Goal: Task Accomplishment & Management: Use online tool/utility

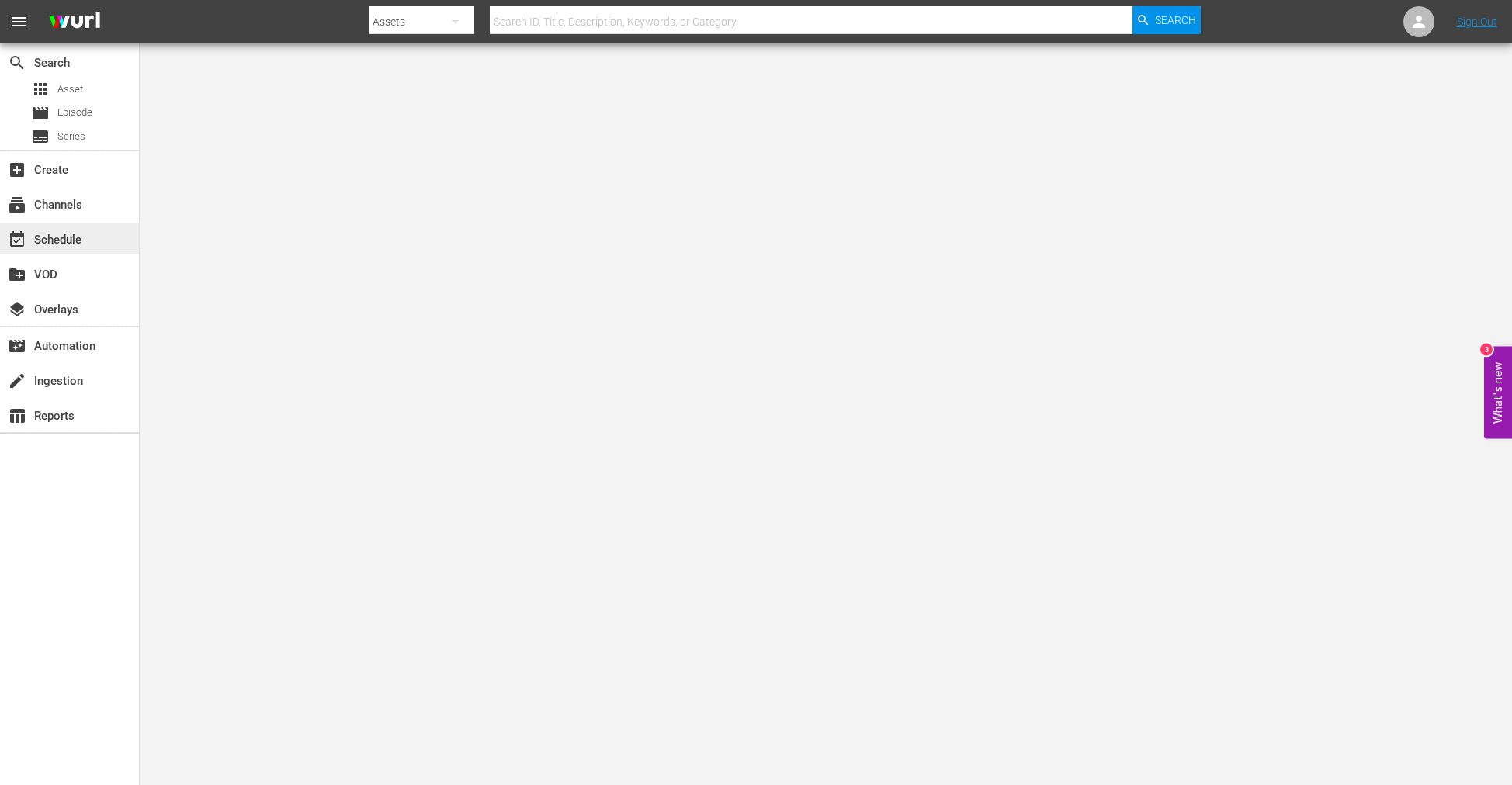
click at [36, 235] on div "event_available Schedule" at bounding box center [43, 237] width 87 height 14
click at [15, 12] on span "menu" at bounding box center [18, 21] width 18 height 18
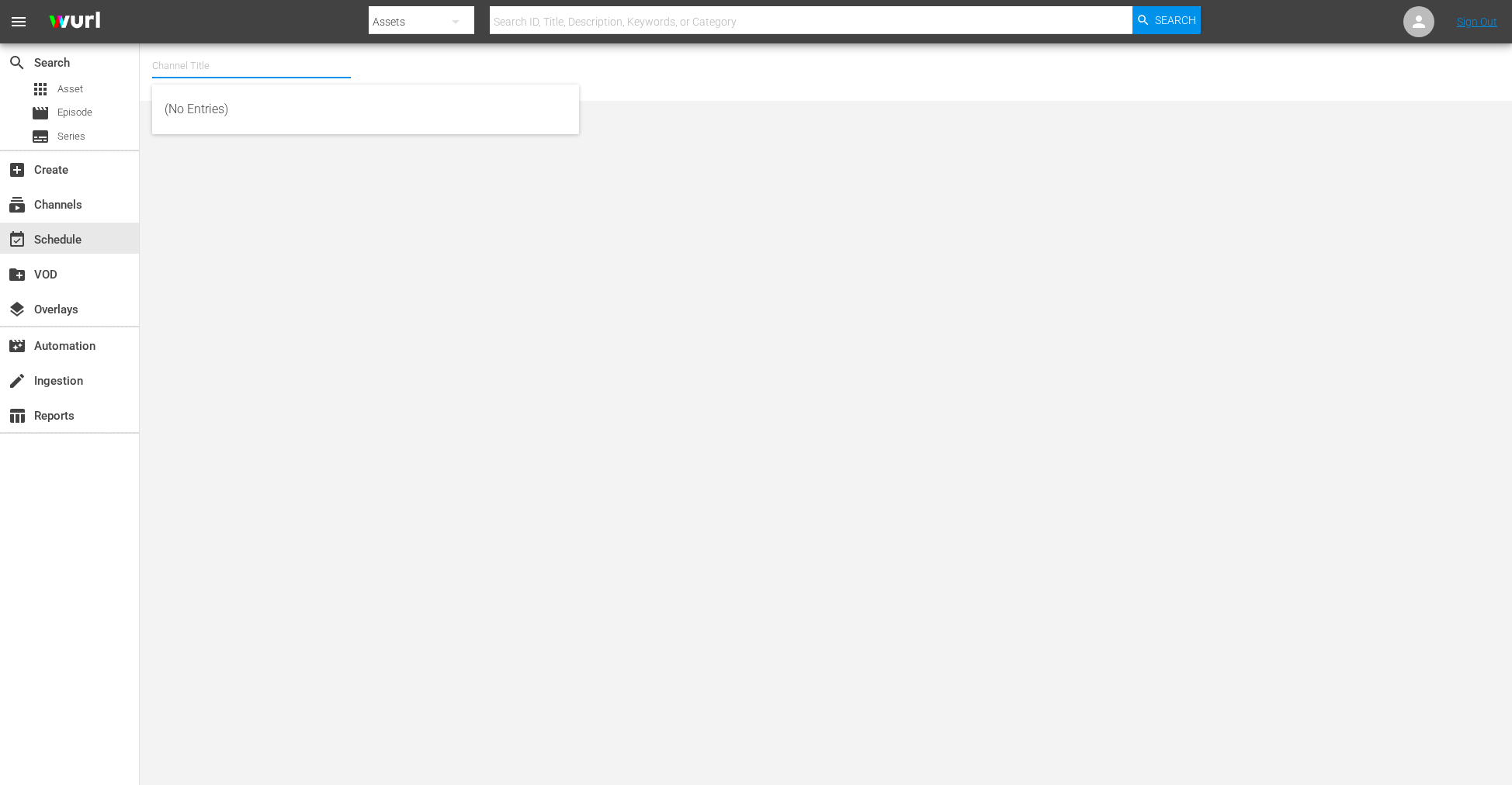
click at [257, 71] on input "text" at bounding box center [252, 65] width 199 height 37
click at [225, 140] on div "talkSPORT (1979 - akta_llc_talksport_1)" at bounding box center [365, 146] width 402 height 37
type input "talkSPORT (1979 - akta_llc_talksport_1)"
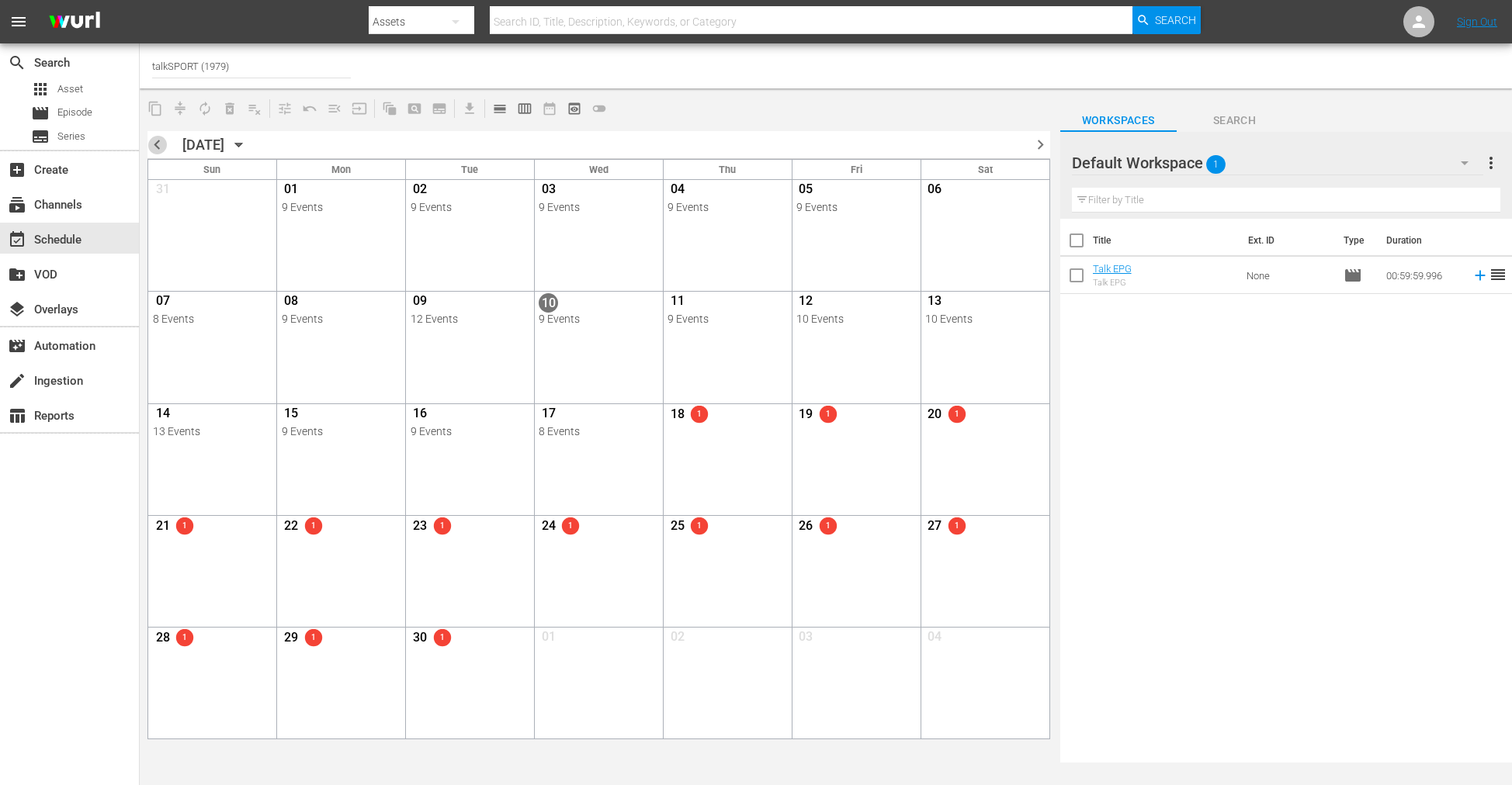
click at [163, 141] on span "chevron_left" at bounding box center [157, 144] width 19 height 19
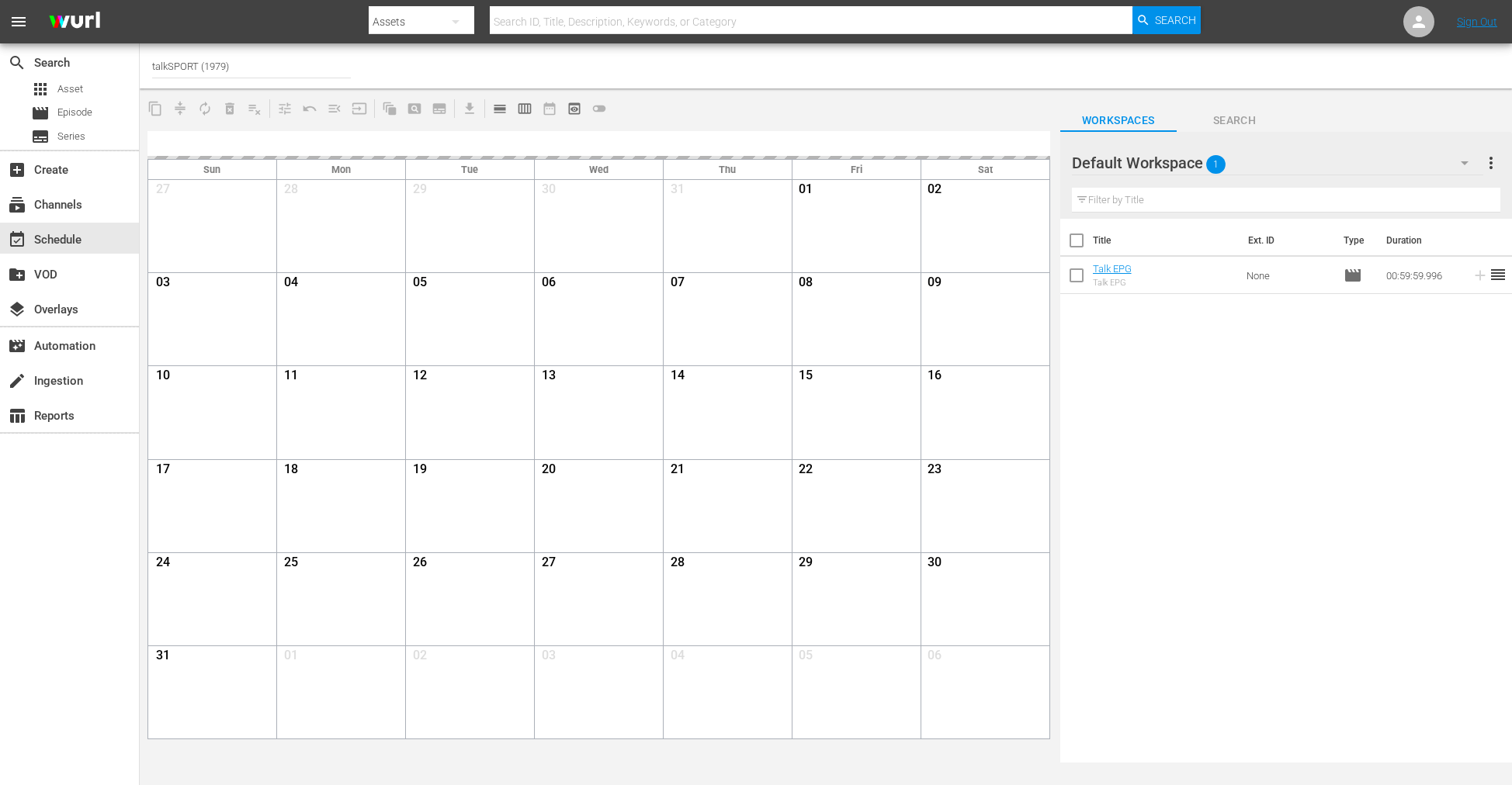
click at [1110, 372] on div "Title Ext. ID Type Duration Talk EPG Talk EPG None movie 00:59:59.996 reorder" at bounding box center [1285, 491] width 451 height 546
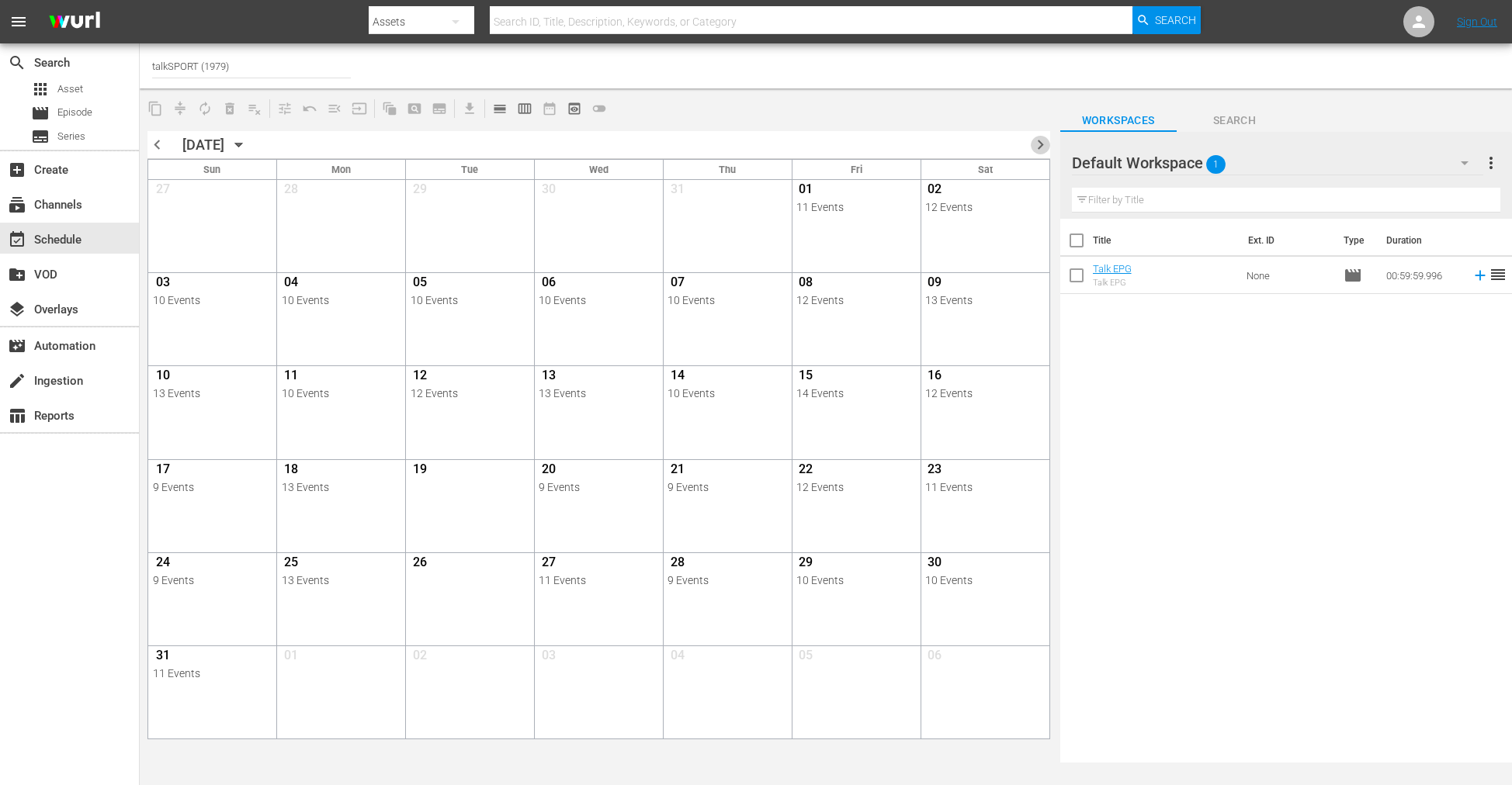
click at [1034, 143] on span "chevron_right" at bounding box center [1041, 144] width 19 height 19
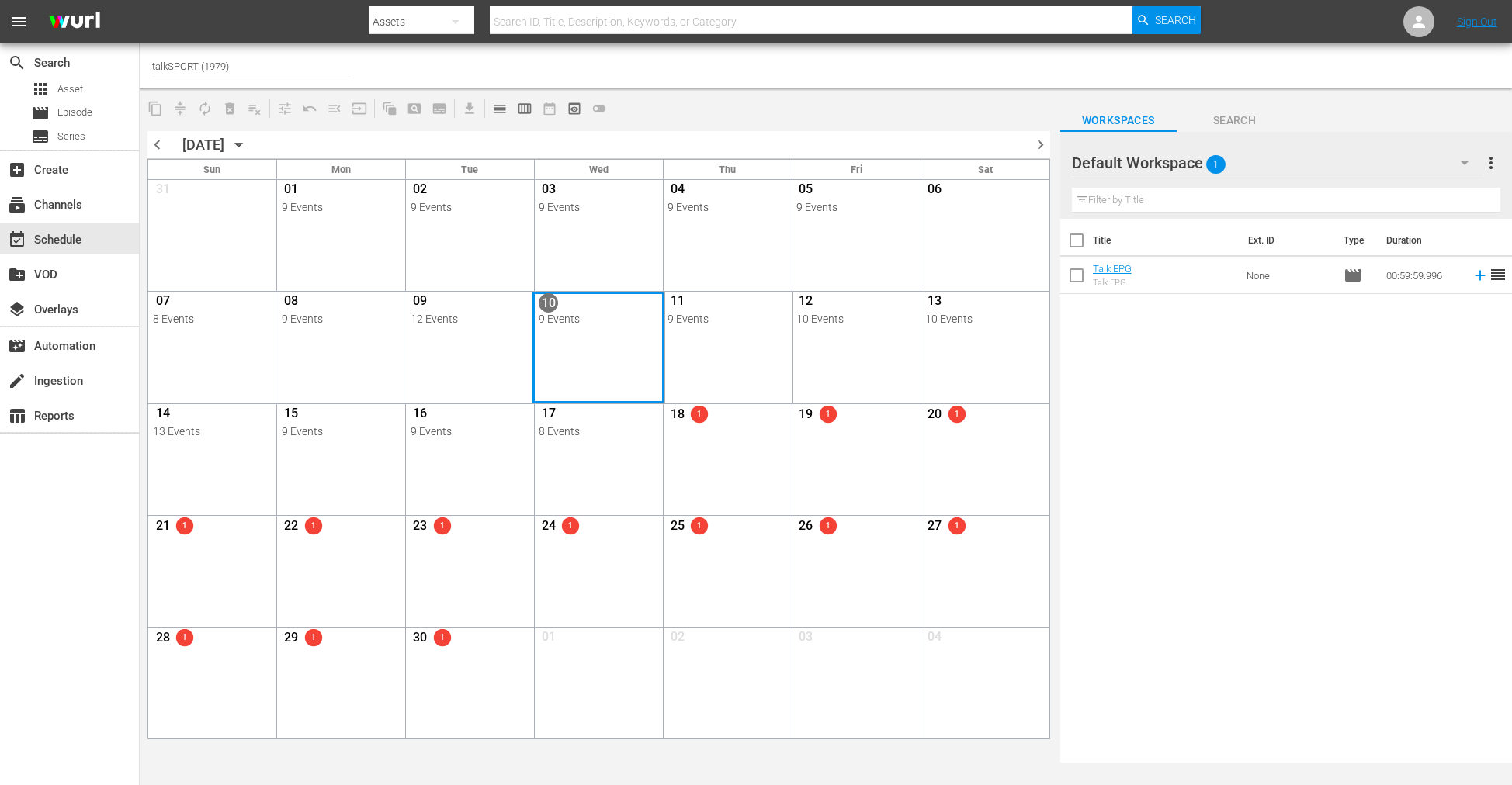
click at [600, 336] on div "Month View" at bounding box center [599, 347] width 132 height 111
click at [1150, 585] on div "Title Ext. ID Type Duration Talk EPG Talk EPG None movie 00:59:59.996 reorder" at bounding box center [1285, 491] width 451 height 546
